Goal: Information Seeking & Learning: Compare options

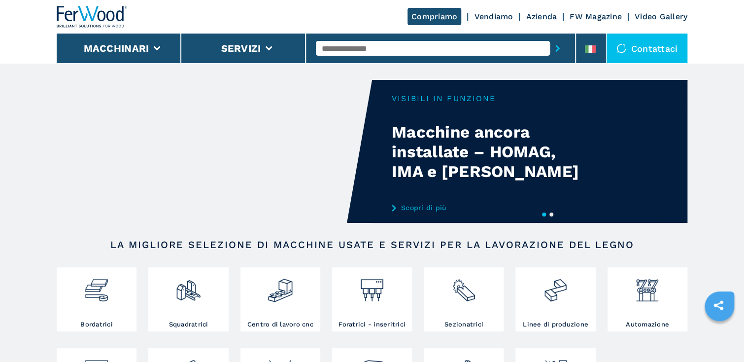
click at [509, 47] on input "text" at bounding box center [433, 48] width 234 height 15
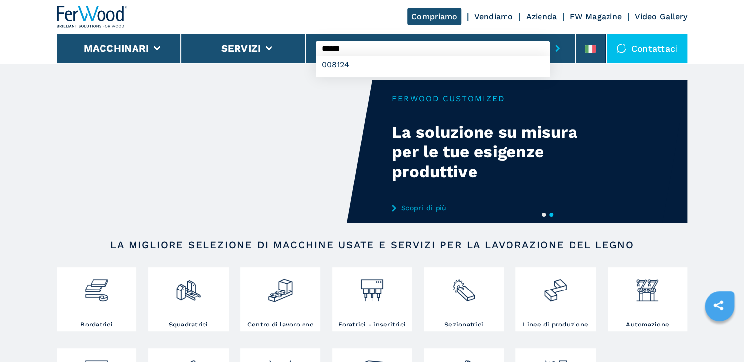
type input "******"
click at [550, 37] on button "submit-button" at bounding box center [557, 48] width 15 height 23
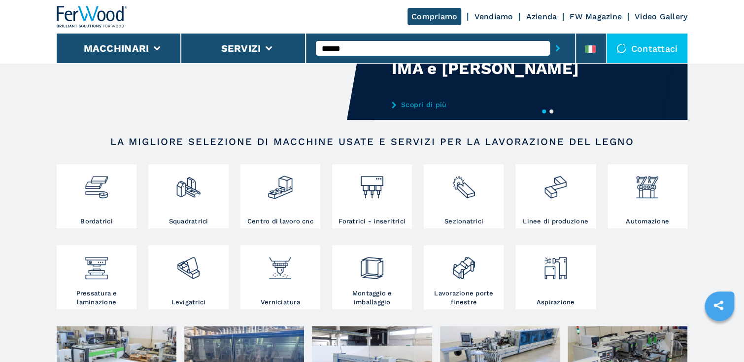
scroll to position [39, 0]
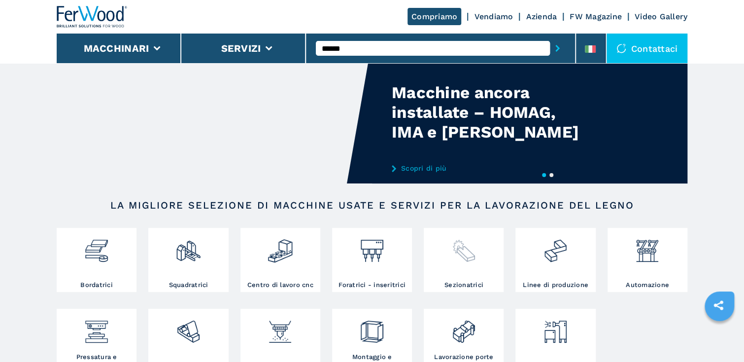
click at [464, 254] on img at bounding box center [464, 247] width 26 height 34
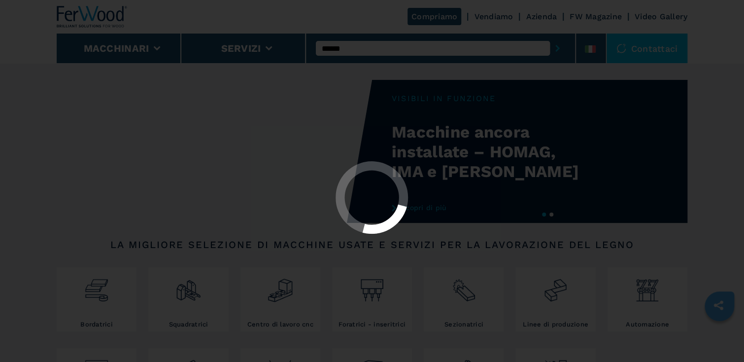
select select "**********"
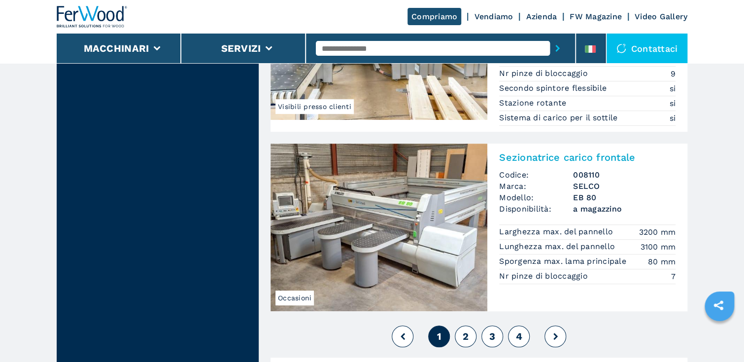
scroll to position [2168, 0]
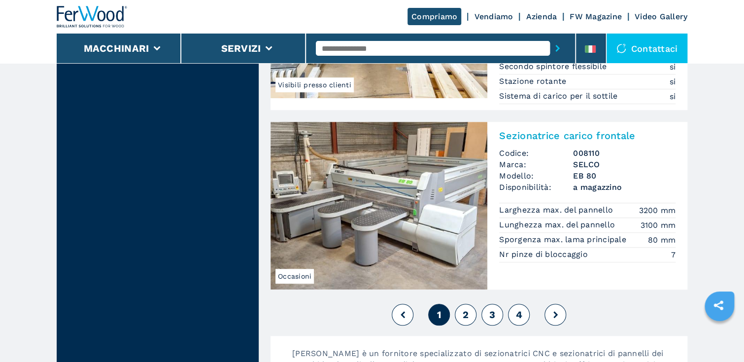
click at [394, 194] on img at bounding box center [379, 206] width 217 height 168
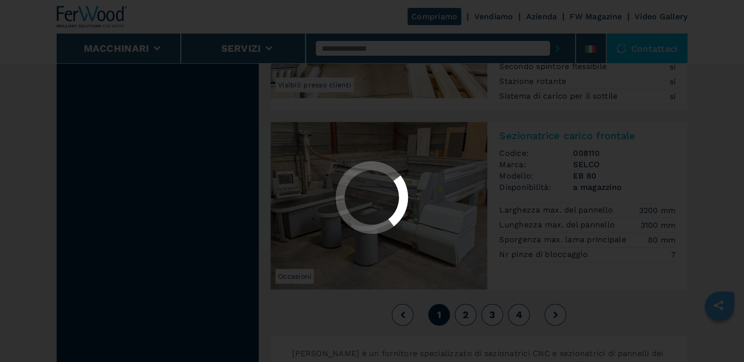
scroll to position [0, 0]
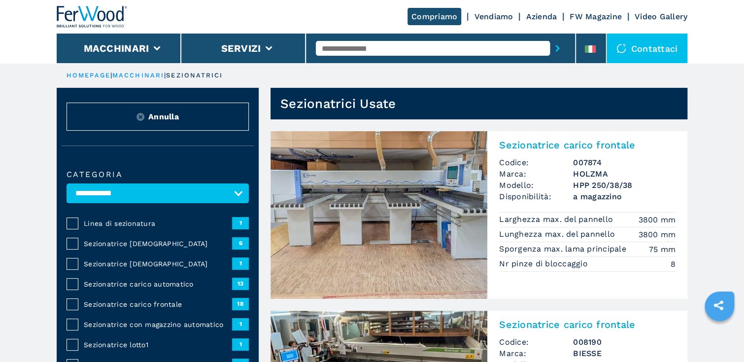
click at [154, 322] on span "Sezionatrice con magazzino automatico" at bounding box center [158, 324] width 148 height 10
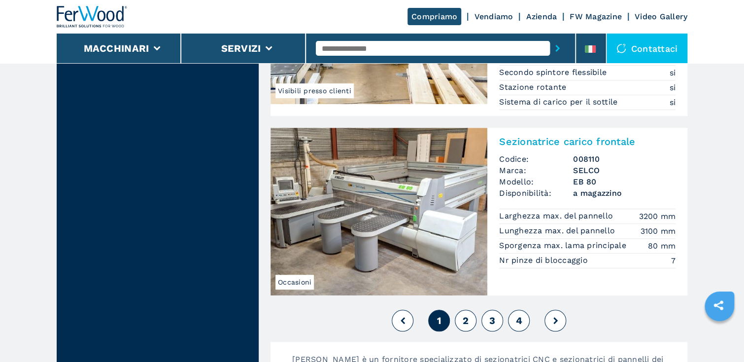
scroll to position [2208, 0]
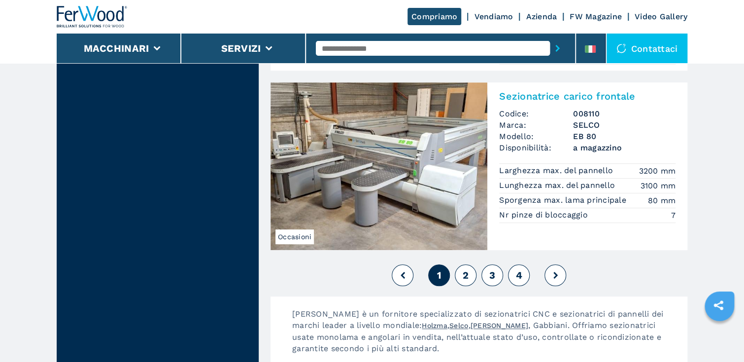
click at [465, 270] on span "2" at bounding box center [466, 275] width 6 height 12
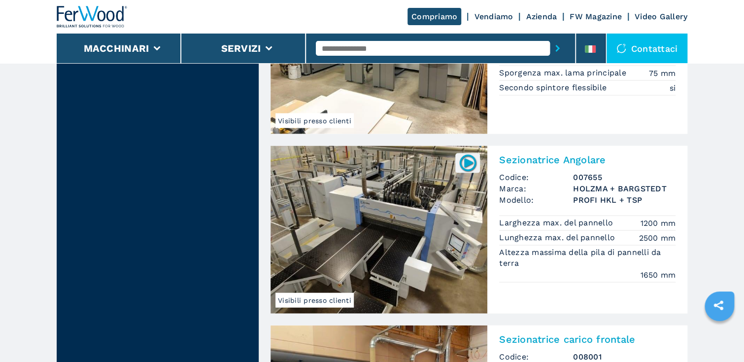
scroll to position [907, 0]
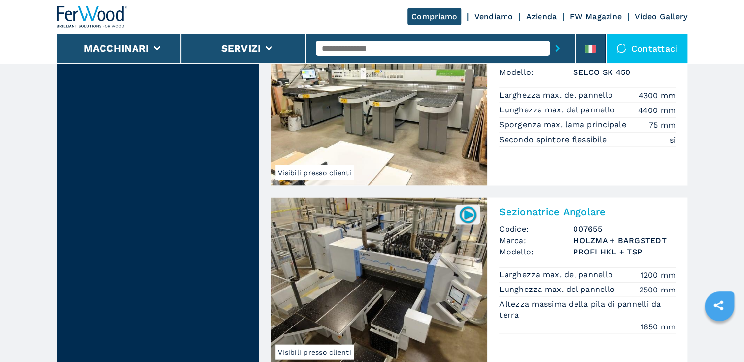
click at [386, 279] on img at bounding box center [379, 281] width 217 height 168
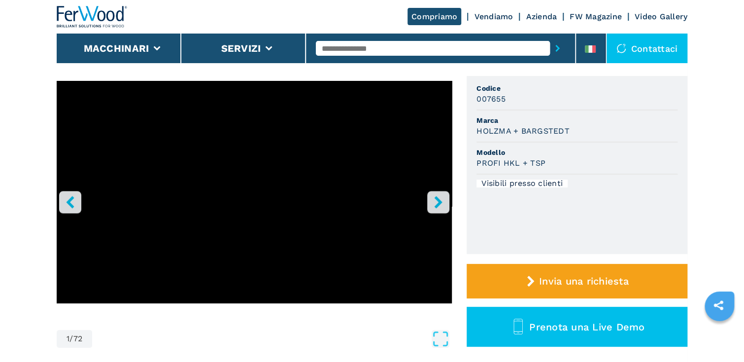
scroll to position [39, 0]
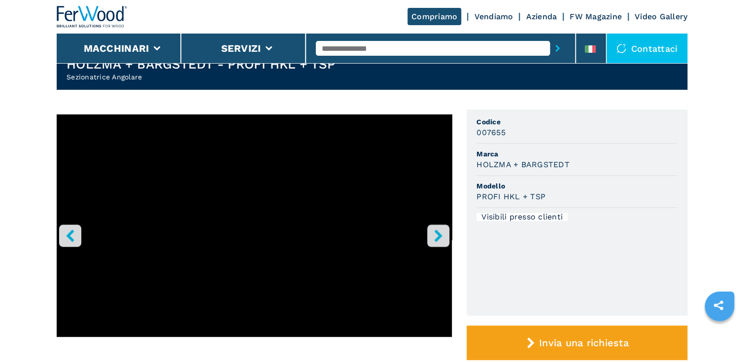
click at [438, 238] on icon "right-button" at bounding box center [438, 235] width 8 height 12
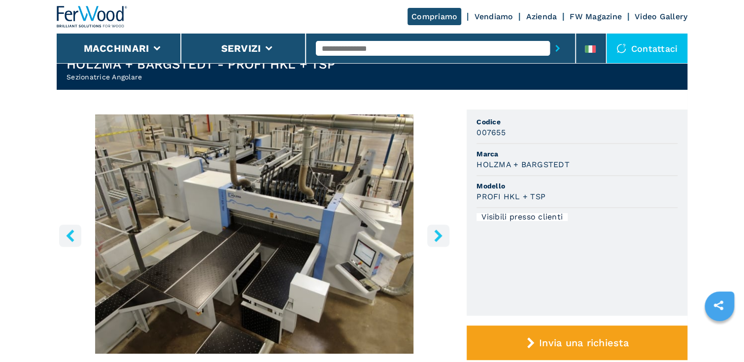
click at [438, 238] on icon "right-button" at bounding box center [438, 235] width 8 height 12
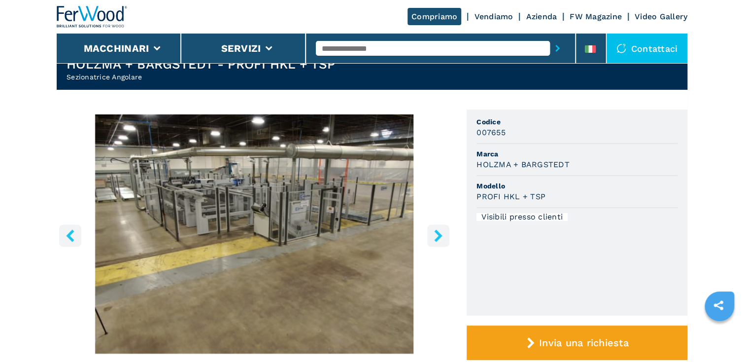
click at [437, 238] on icon "right-button" at bounding box center [438, 235] width 8 height 12
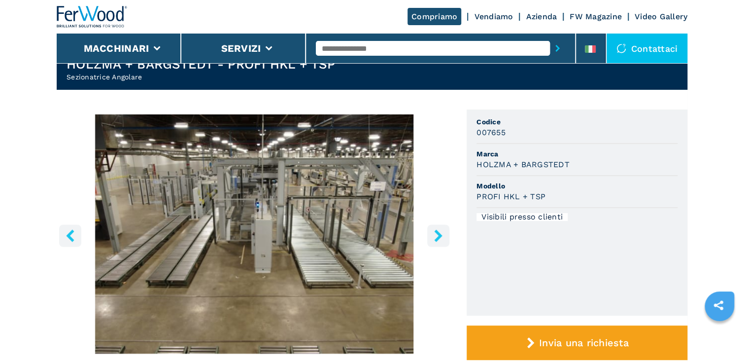
click at [437, 238] on icon "right-button" at bounding box center [438, 235] width 8 height 12
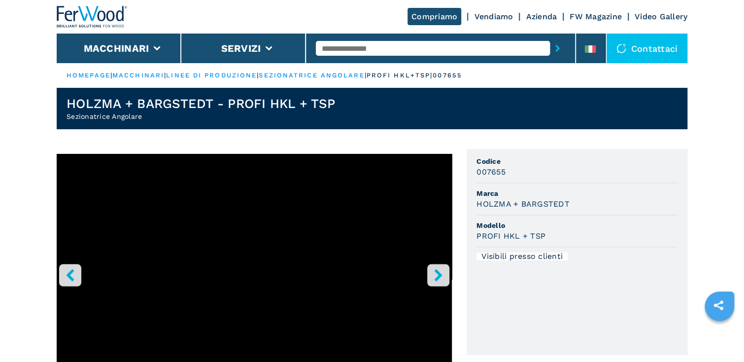
scroll to position [145, 0]
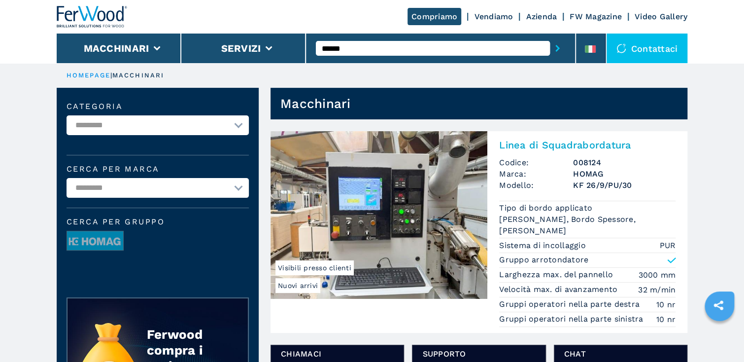
click at [447, 195] on img at bounding box center [379, 215] width 217 height 168
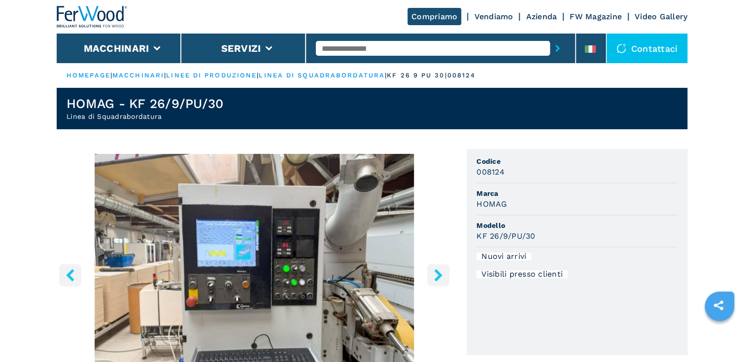
click at [438, 271] on icon "right-button" at bounding box center [438, 275] width 8 height 12
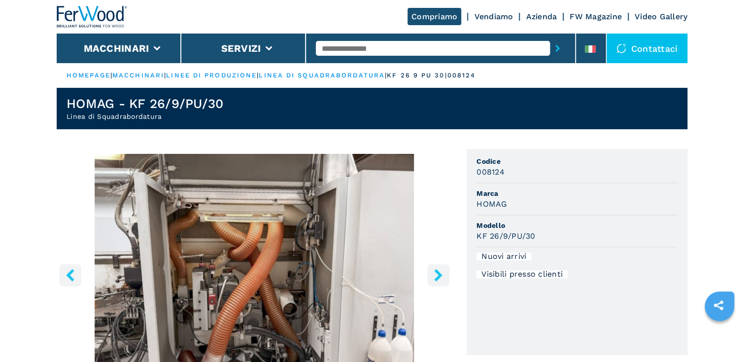
click at [438, 271] on icon "right-button" at bounding box center [438, 275] width 8 height 12
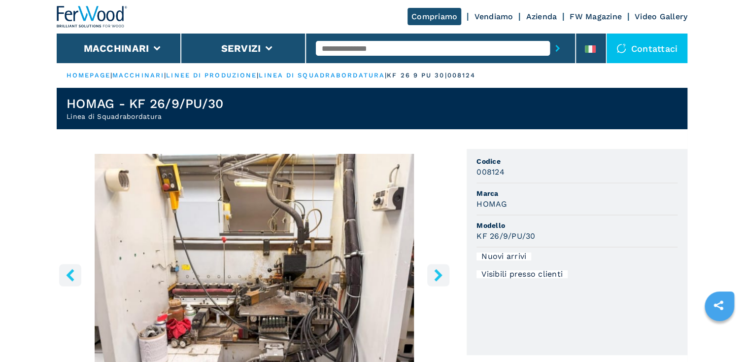
click at [438, 271] on icon "right-button" at bounding box center [438, 275] width 8 height 12
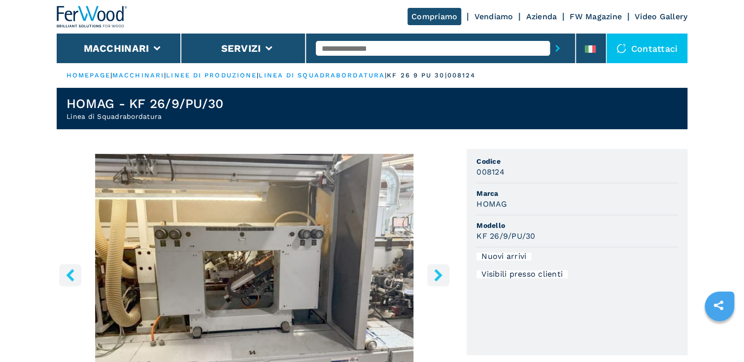
click at [438, 271] on icon "right-button" at bounding box center [438, 275] width 8 height 12
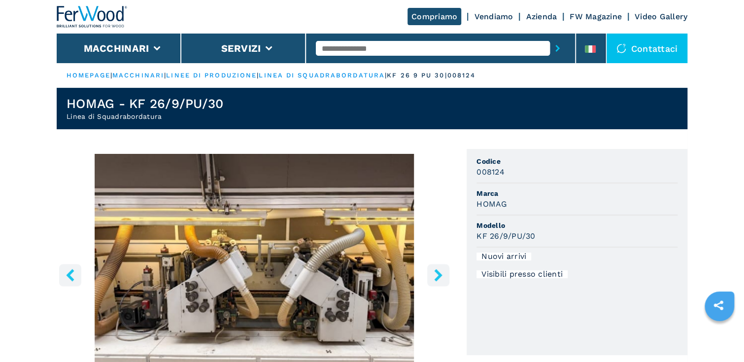
click at [438, 271] on icon "right-button" at bounding box center [438, 275] width 8 height 12
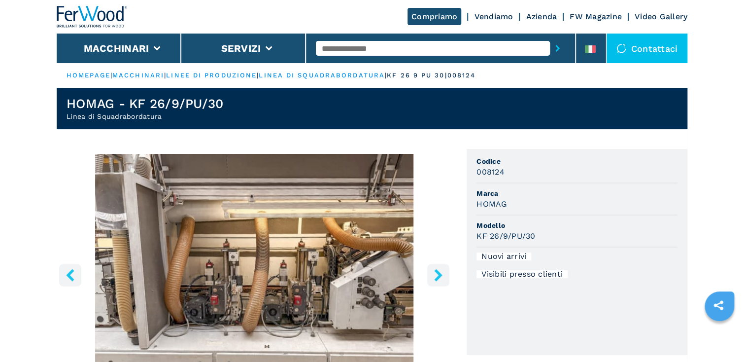
click at [438, 271] on icon "right-button" at bounding box center [438, 275] width 8 height 12
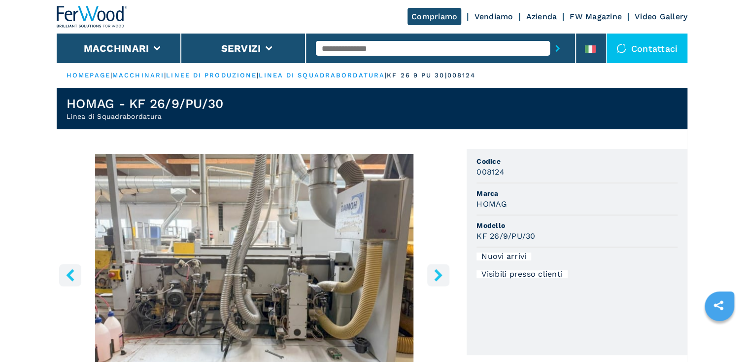
click at [438, 271] on icon "right-button" at bounding box center [438, 275] width 8 height 12
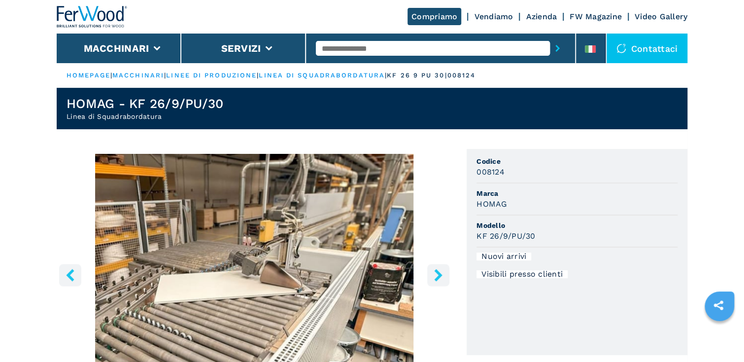
click at [438, 271] on icon "right-button" at bounding box center [438, 275] width 8 height 12
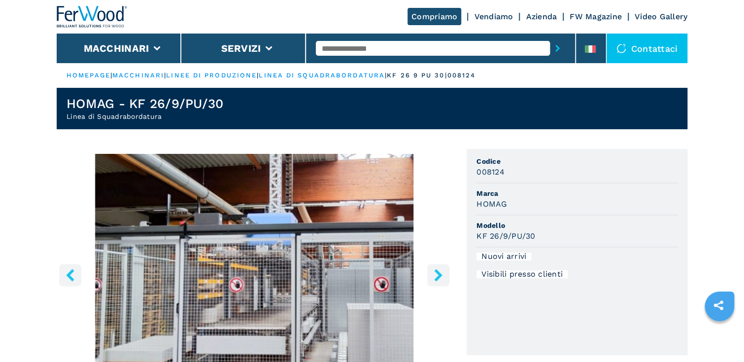
click at [438, 271] on icon "right-button" at bounding box center [438, 275] width 8 height 12
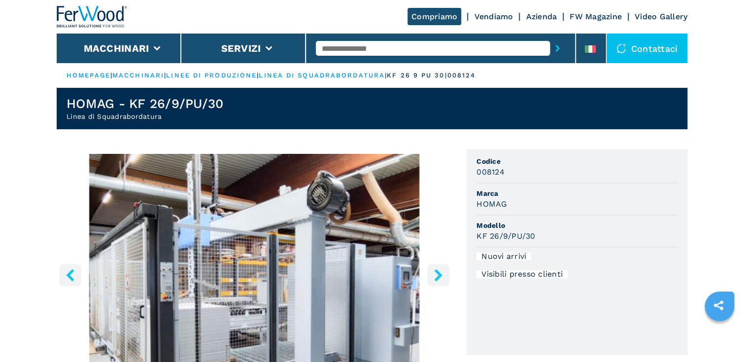
click at [438, 271] on icon "right-button" at bounding box center [438, 275] width 8 height 12
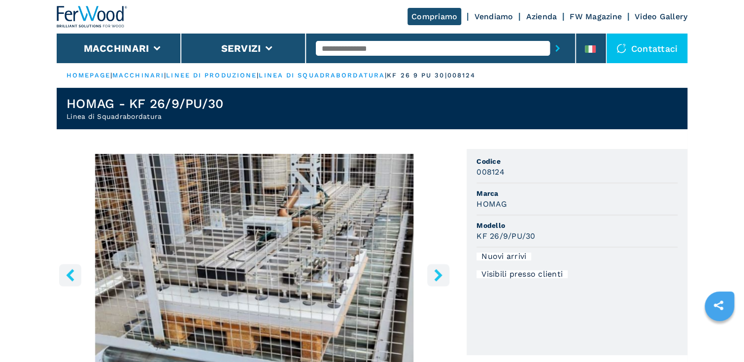
click at [438, 271] on icon "right-button" at bounding box center [438, 275] width 8 height 12
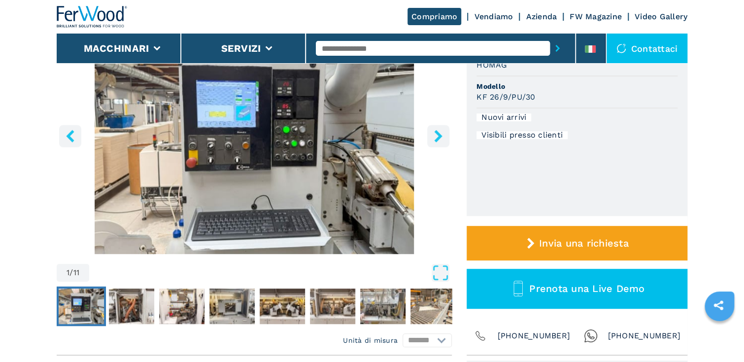
scroll to position [158, 0]
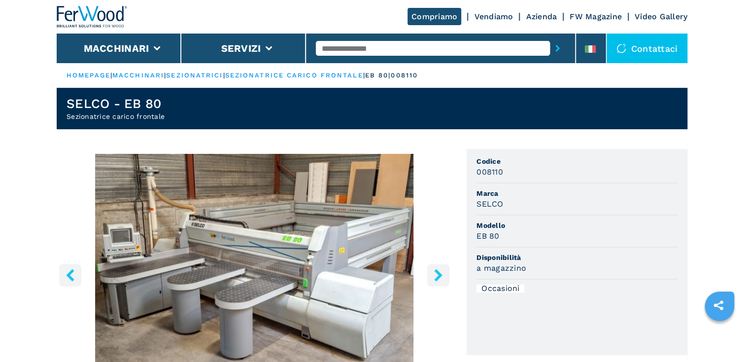
click at [439, 274] on icon "right-button" at bounding box center [438, 275] width 8 height 12
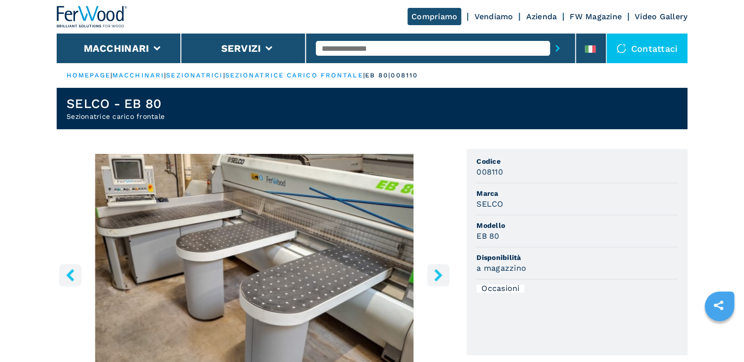
click at [439, 274] on icon "right-button" at bounding box center [438, 275] width 8 height 12
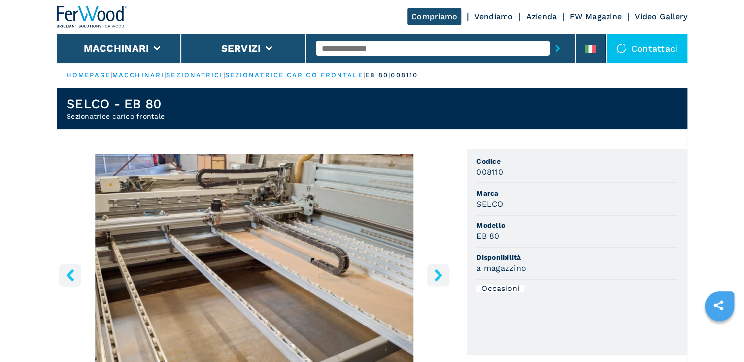
click at [439, 275] on icon "right-button" at bounding box center [438, 275] width 8 height 12
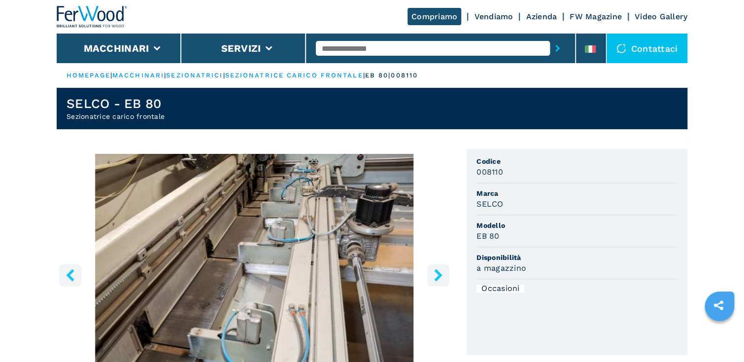
click at [439, 275] on icon "right-button" at bounding box center [438, 275] width 8 height 12
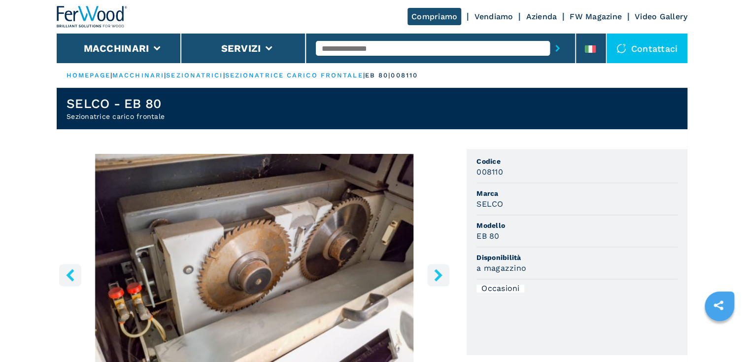
click at [439, 276] on icon "right-button" at bounding box center [438, 275] width 8 height 12
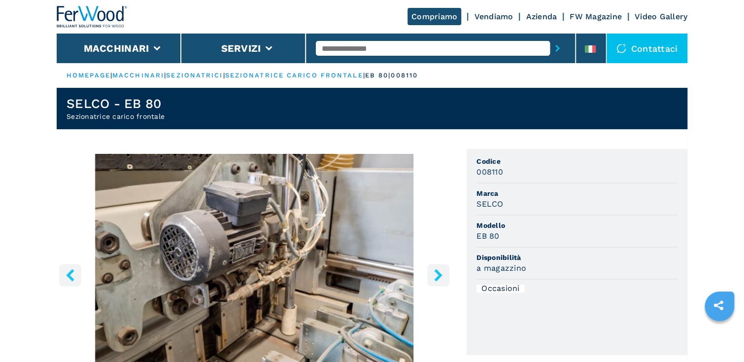
click at [439, 276] on icon "right-button" at bounding box center [438, 275] width 8 height 12
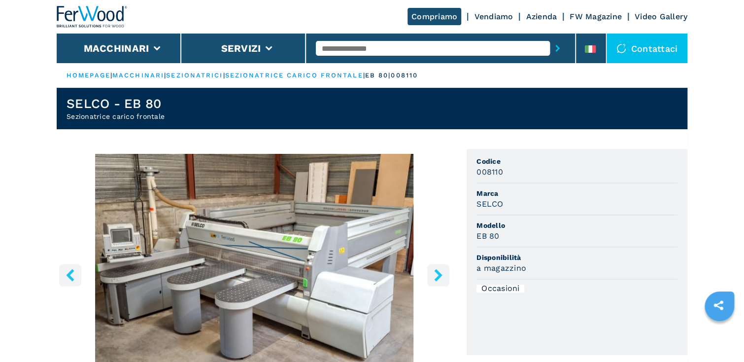
click at [439, 276] on icon "right-button" at bounding box center [438, 275] width 8 height 12
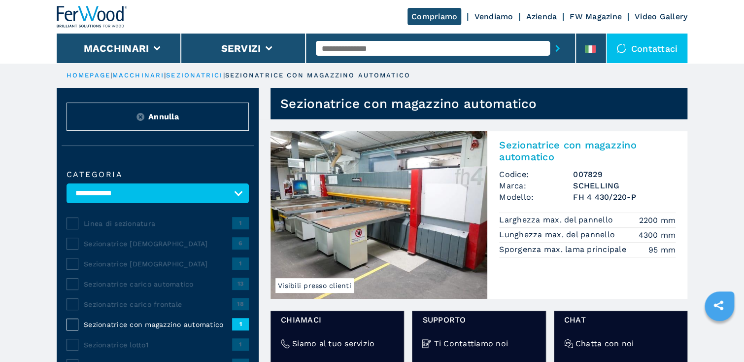
click at [424, 204] on img at bounding box center [379, 215] width 217 height 168
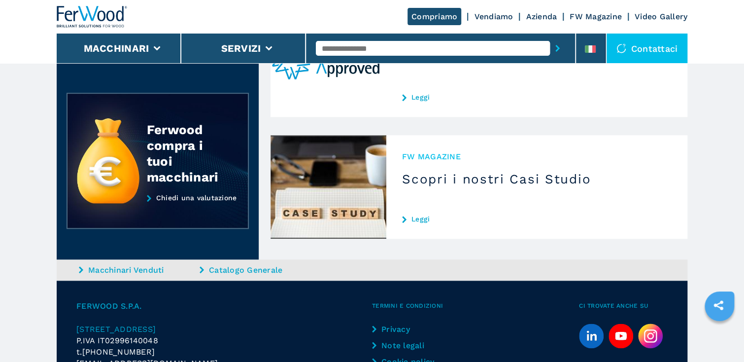
scroll to position [230, 0]
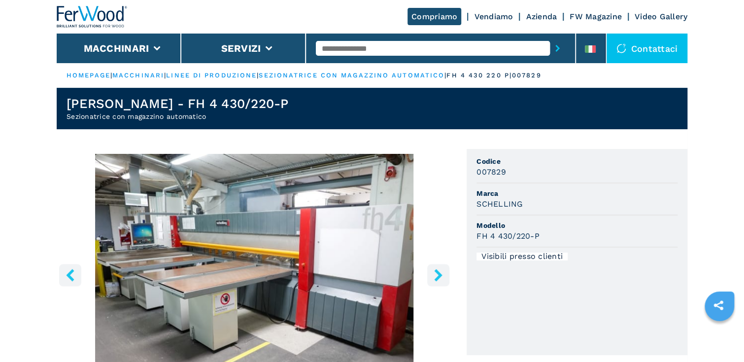
click at [440, 274] on icon "right-button" at bounding box center [438, 275] width 8 height 12
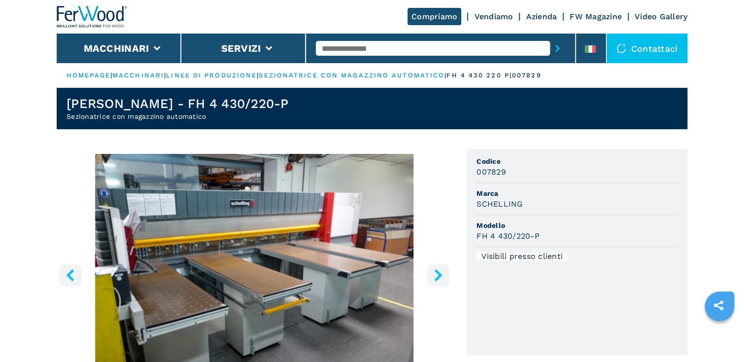
click at [440, 274] on icon "right-button" at bounding box center [438, 275] width 8 height 12
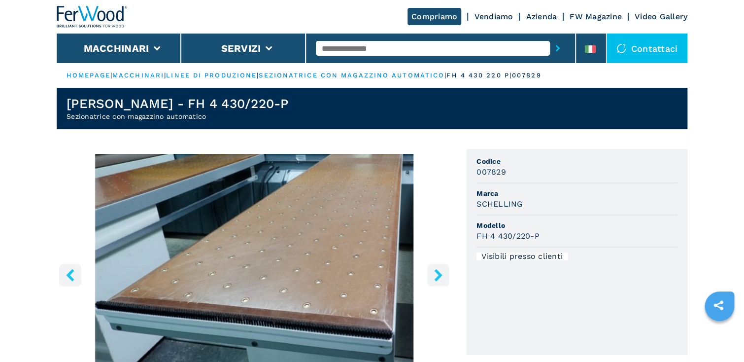
click at [440, 274] on icon "right-button" at bounding box center [438, 275] width 8 height 12
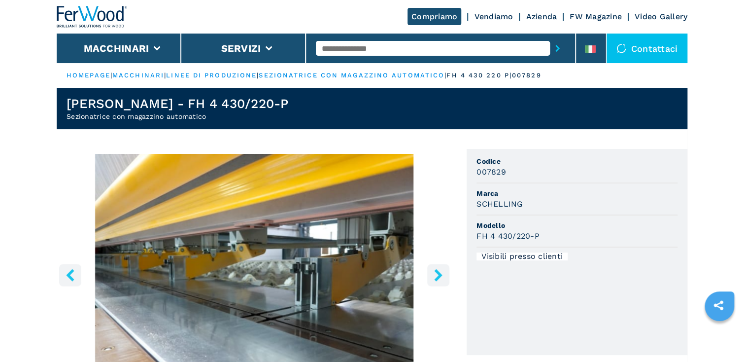
click at [440, 274] on icon "right-button" at bounding box center [438, 275] width 8 height 12
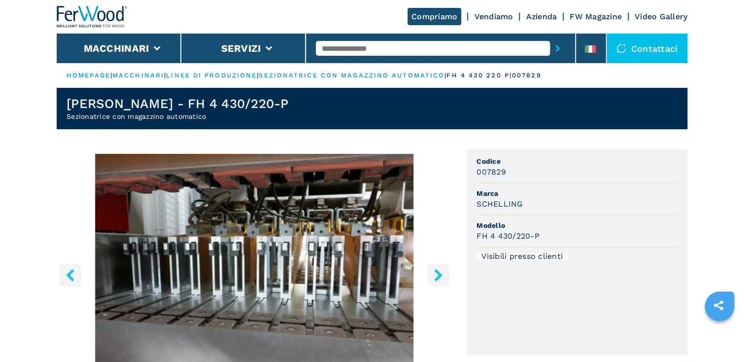
click at [440, 274] on icon "right-button" at bounding box center [438, 275] width 8 height 12
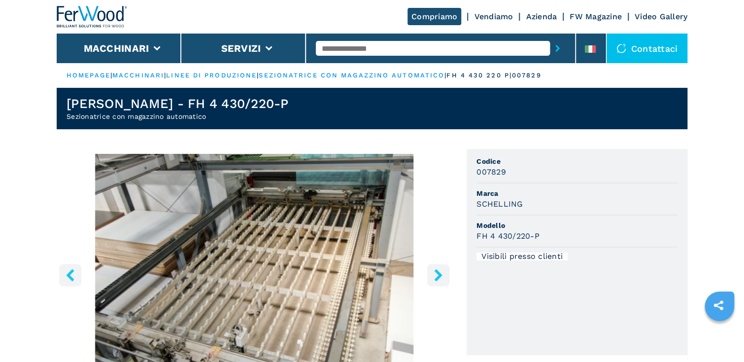
click at [440, 274] on icon "right-button" at bounding box center [438, 275] width 8 height 12
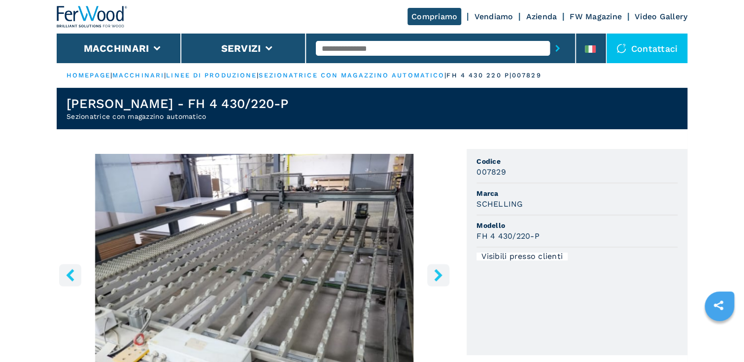
click at [440, 274] on icon "right-button" at bounding box center [438, 275] width 8 height 12
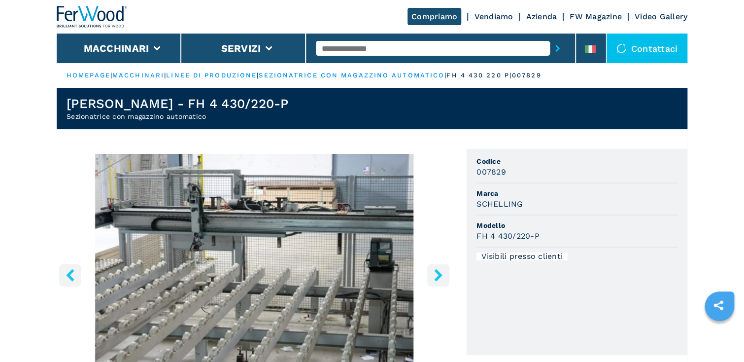
click at [440, 274] on icon "right-button" at bounding box center [438, 275] width 8 height 12
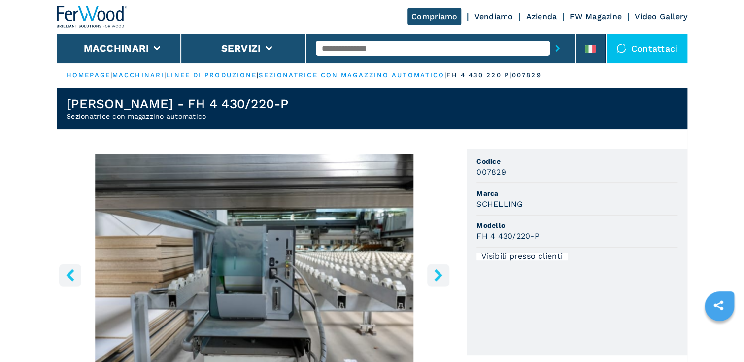
click at [440, 274] on icon "right-button" at bounding box center [438, 275] width 8 height 12
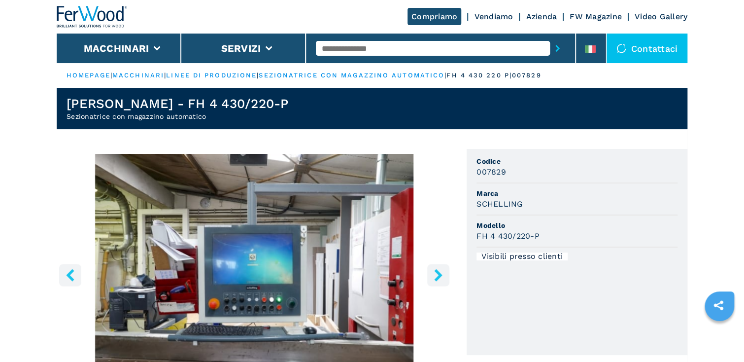
click at [440, 274] on icon "right-button" at bounding box center [438, 275] width 8 height 12
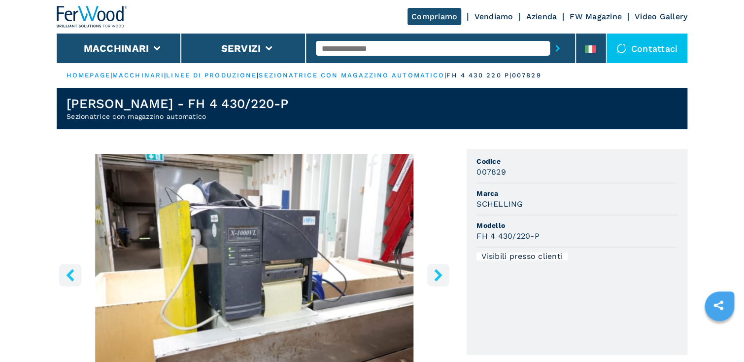
click at [440, 274] on icon "right-button" at bounding box center [438, 275] width 8 height 12
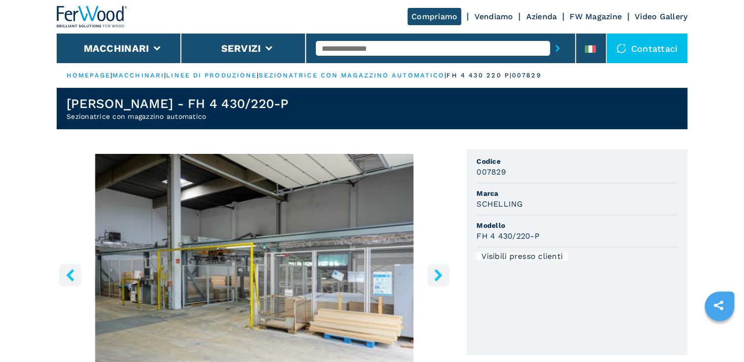
click at [440, 274] on icon "right-button" at bounding box center [438, 275] width 8 height 12
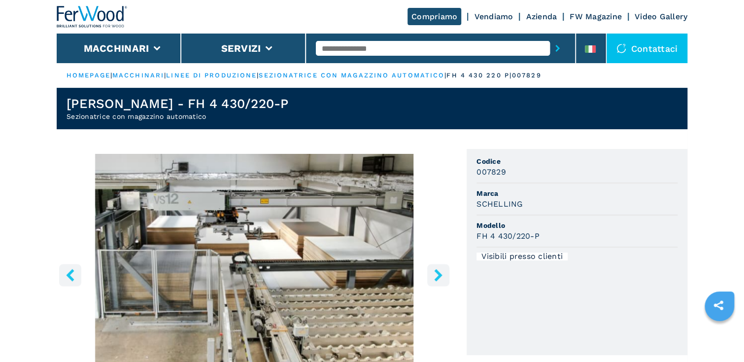
click at [440, 274] on icon "right-button" at bounding box center [438, 275] width 8 height 12
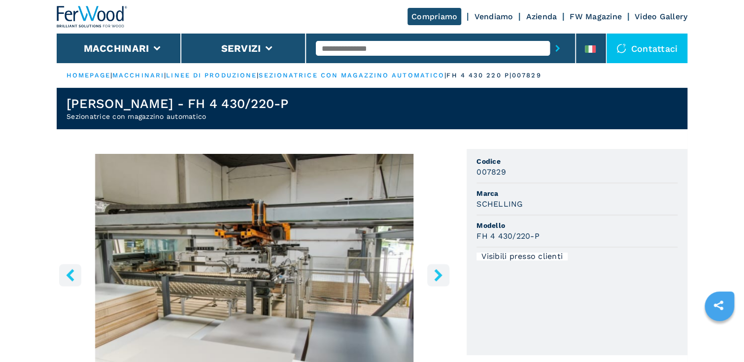
click at [440, 274] on icon "right-button" at bounding box center [438, 275] width 8 height 12
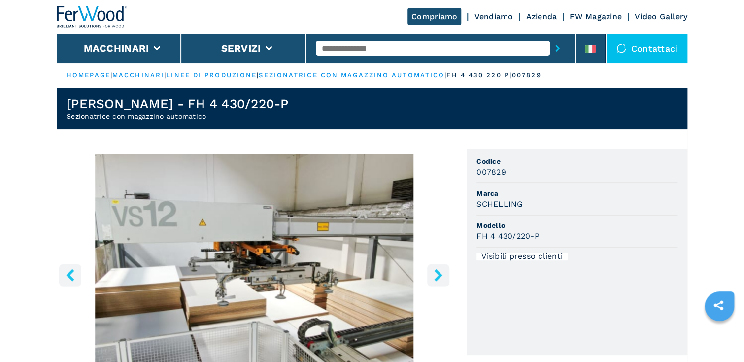
click at [440, 274] on icon "right-button" at bounding box center [438, 275] width 8 height 12
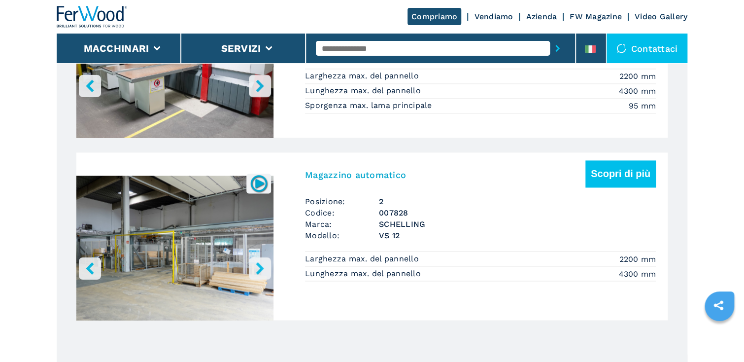
scroll to position [710, 0]
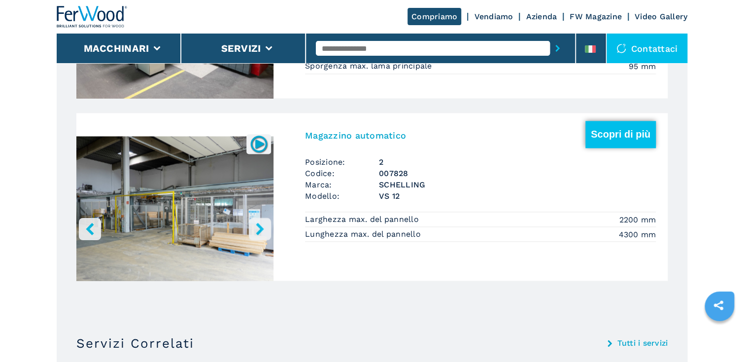
click at [607, 138] on button "Scopri di più" at bounding box center [620, 134] width 70 height 27
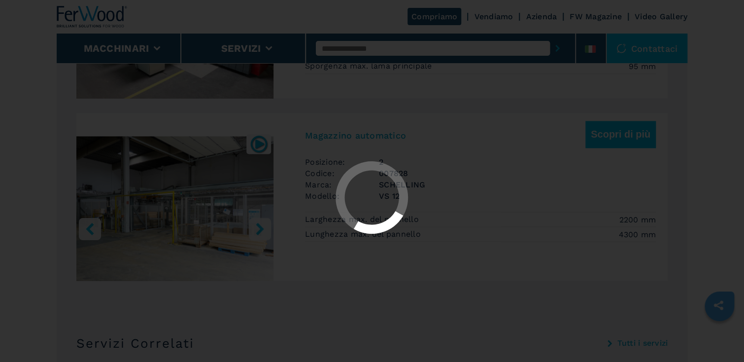
scroll to position [0, 0]
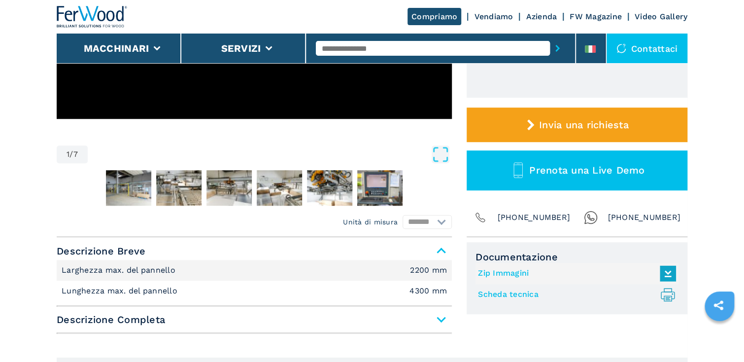
scroll to position [276, 0]
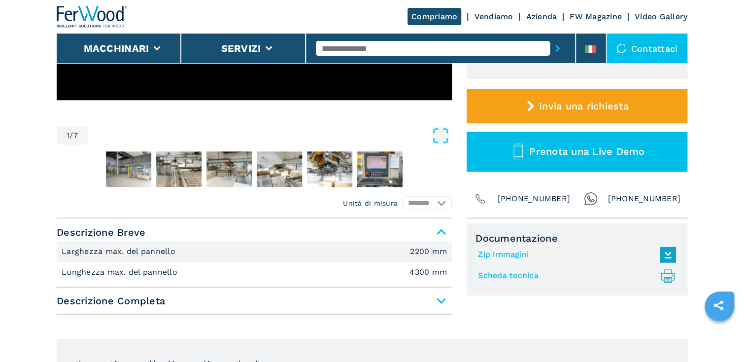
click at [444, 299] on span "Descrizione Completa" at bounding box center [254, 301] width 395 height 18
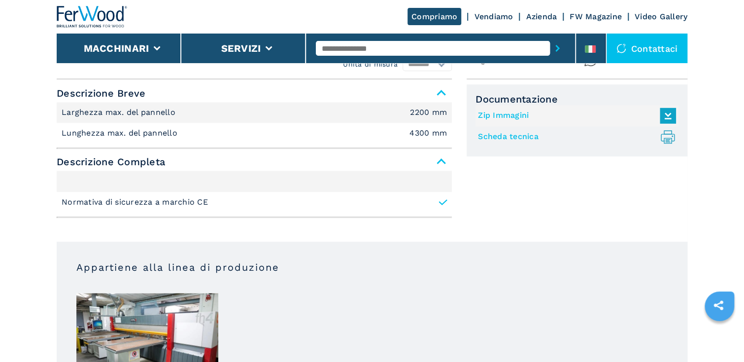
scroll to position [434, 0]
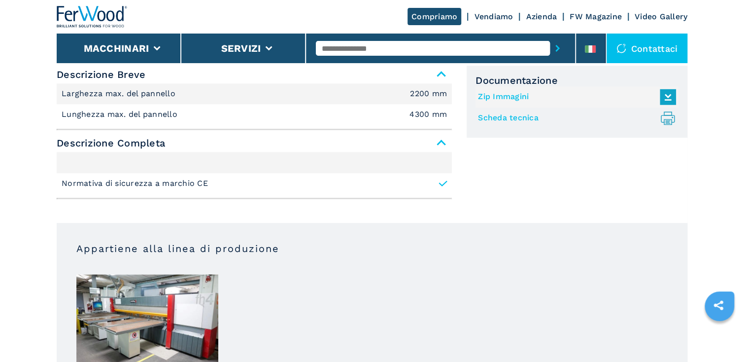
click at [442, 144] on span "Descrizione Completa" at bounding box center [254, 143] width 395 height 18
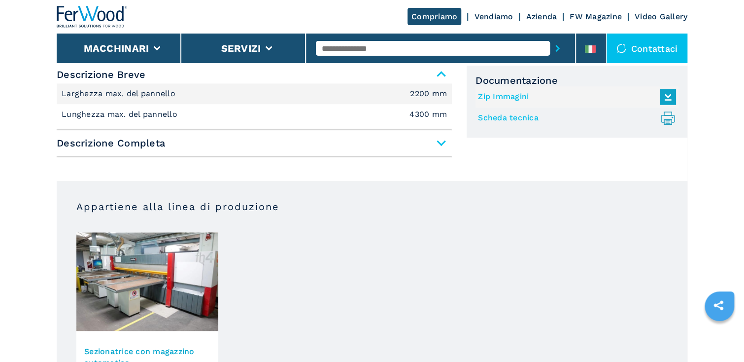
click at [442, 144] on span "Descrizione Completa" at bounding box center [254, 143] width 395 height 18
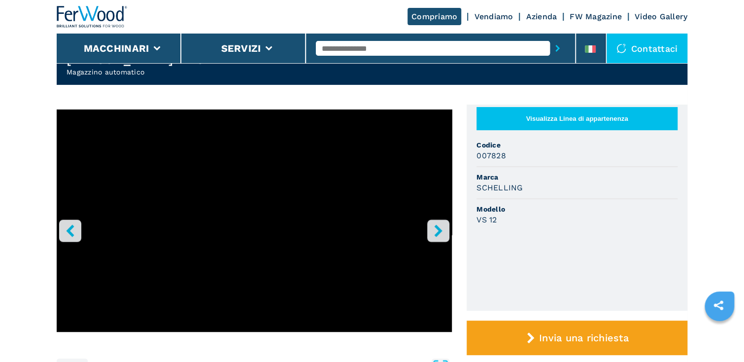
scroll to position [39, 0]
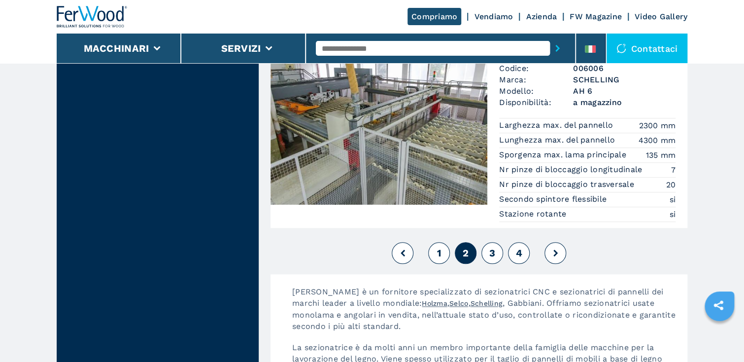
scroll to position [2287, 0]
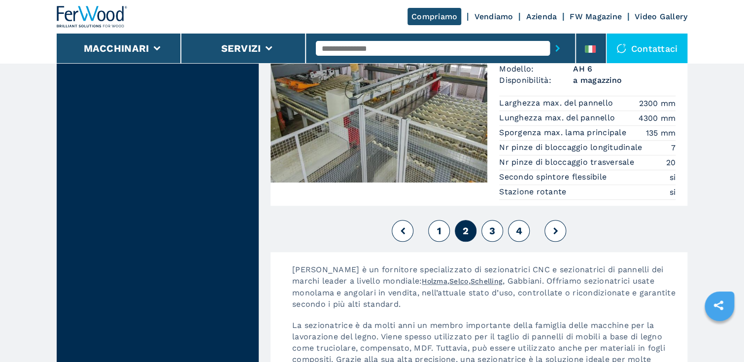
click at [491, 228] on span "3" at bounding box center [492, 231] width 6 height 12
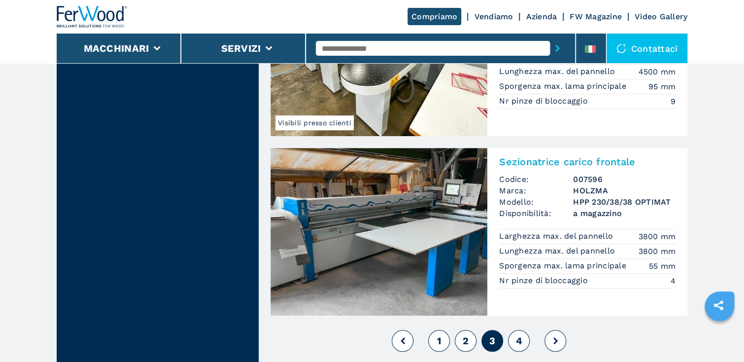
scroll to position [2129, 0]
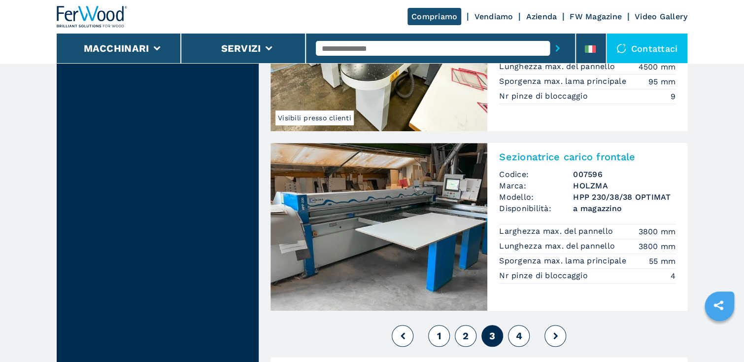
click at [520, 330] on span "4" at bounding box center [518, 336] width 6 height 12
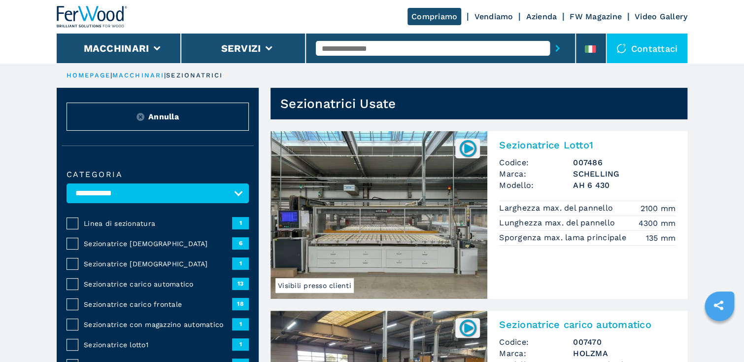
click at [388, 209] on img at bounding box center [379, 215] width 217 height 168
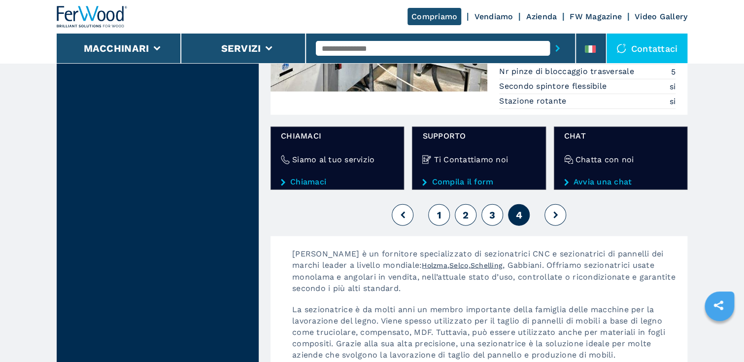
scroll to position [1183, 0]
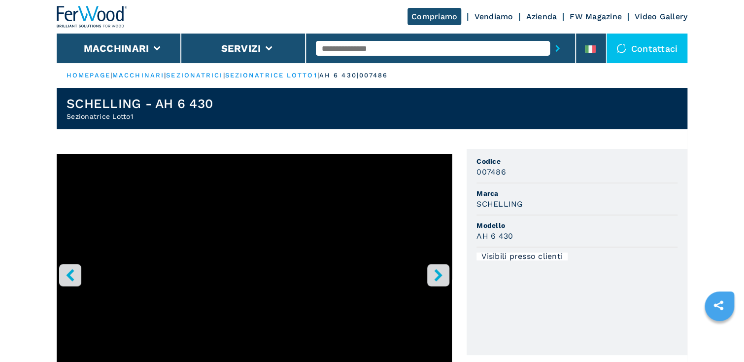
scroll to position [14, 0]
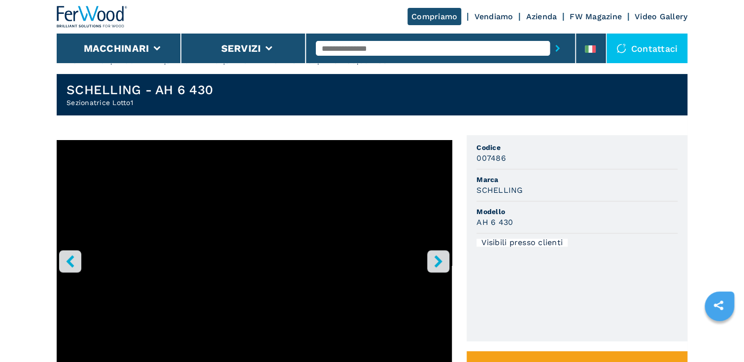
click at [26, 3] on header "Compriamo Vendiamo Azienda FW Magazine Video Gallery Macchinari Servizi Contatt…" at bounding box center [372, 31] width 744 height 63
